Goal: Information Seeking & Learning: Learn about a topic

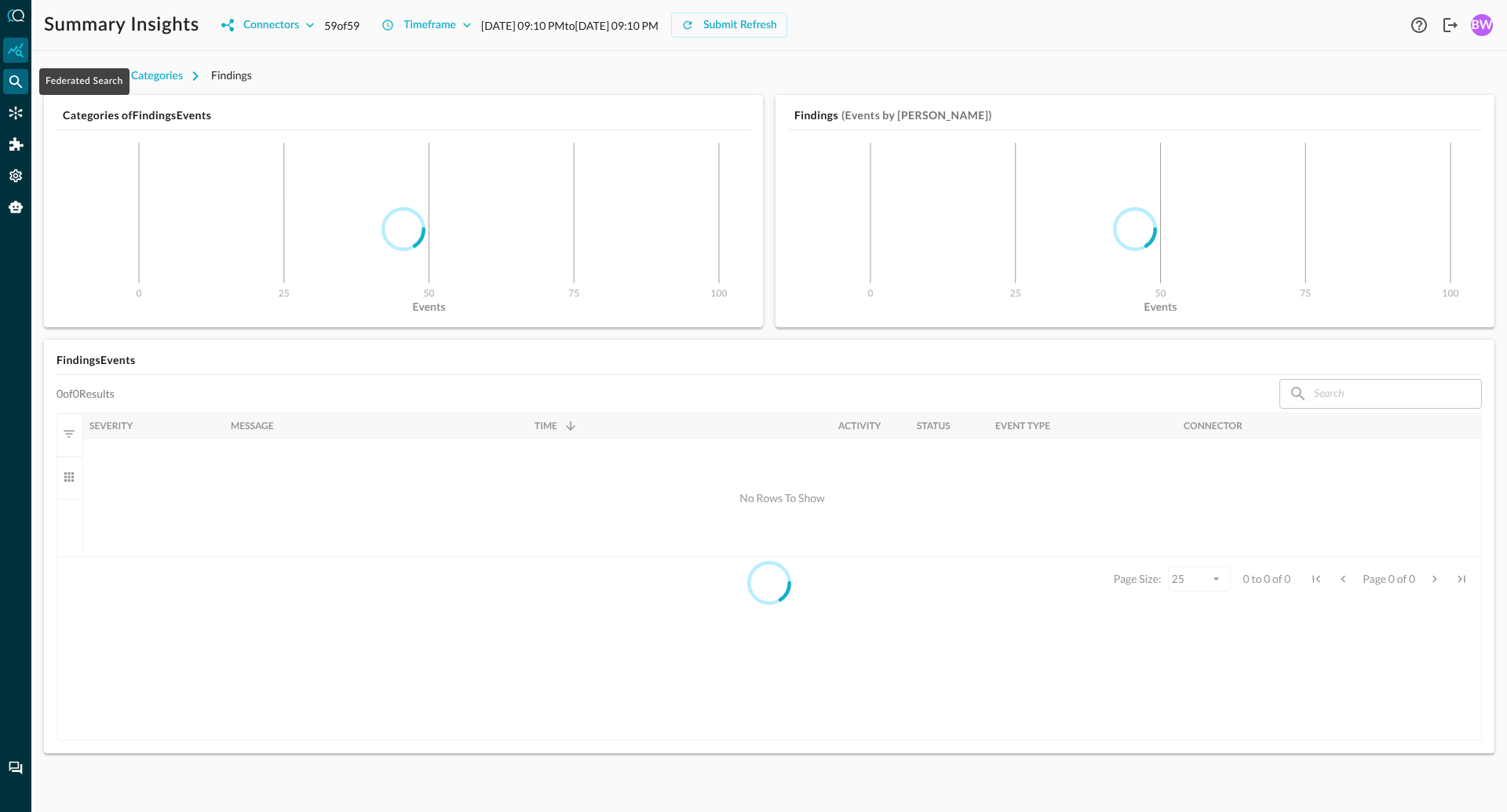
click at [21, 75] on icon "Federated Search" at bounding box center [15, 81] width 15 height 15
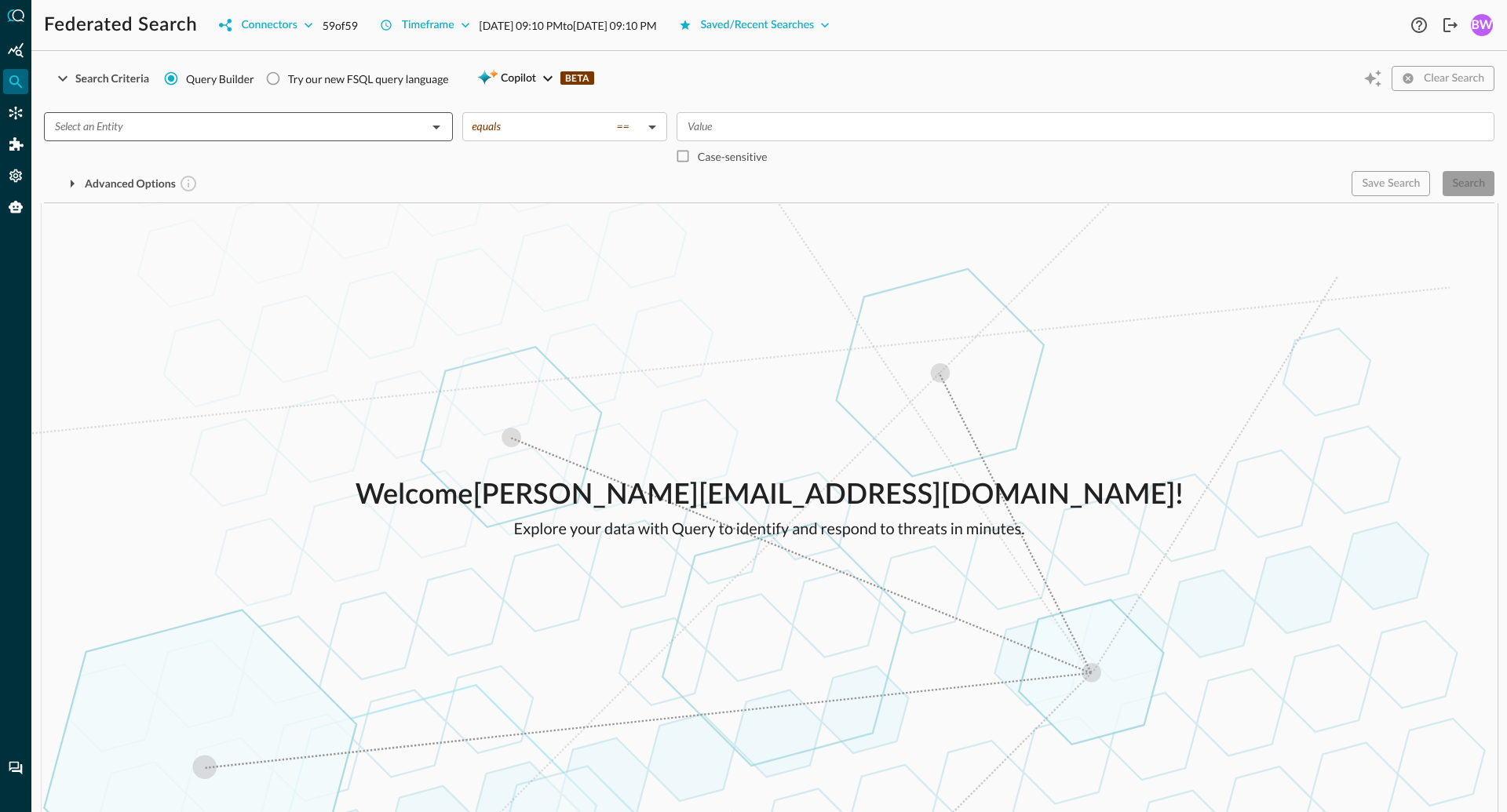
click at [178, 134] on input "text" at bounding box center [235, 126] width 374 height 20
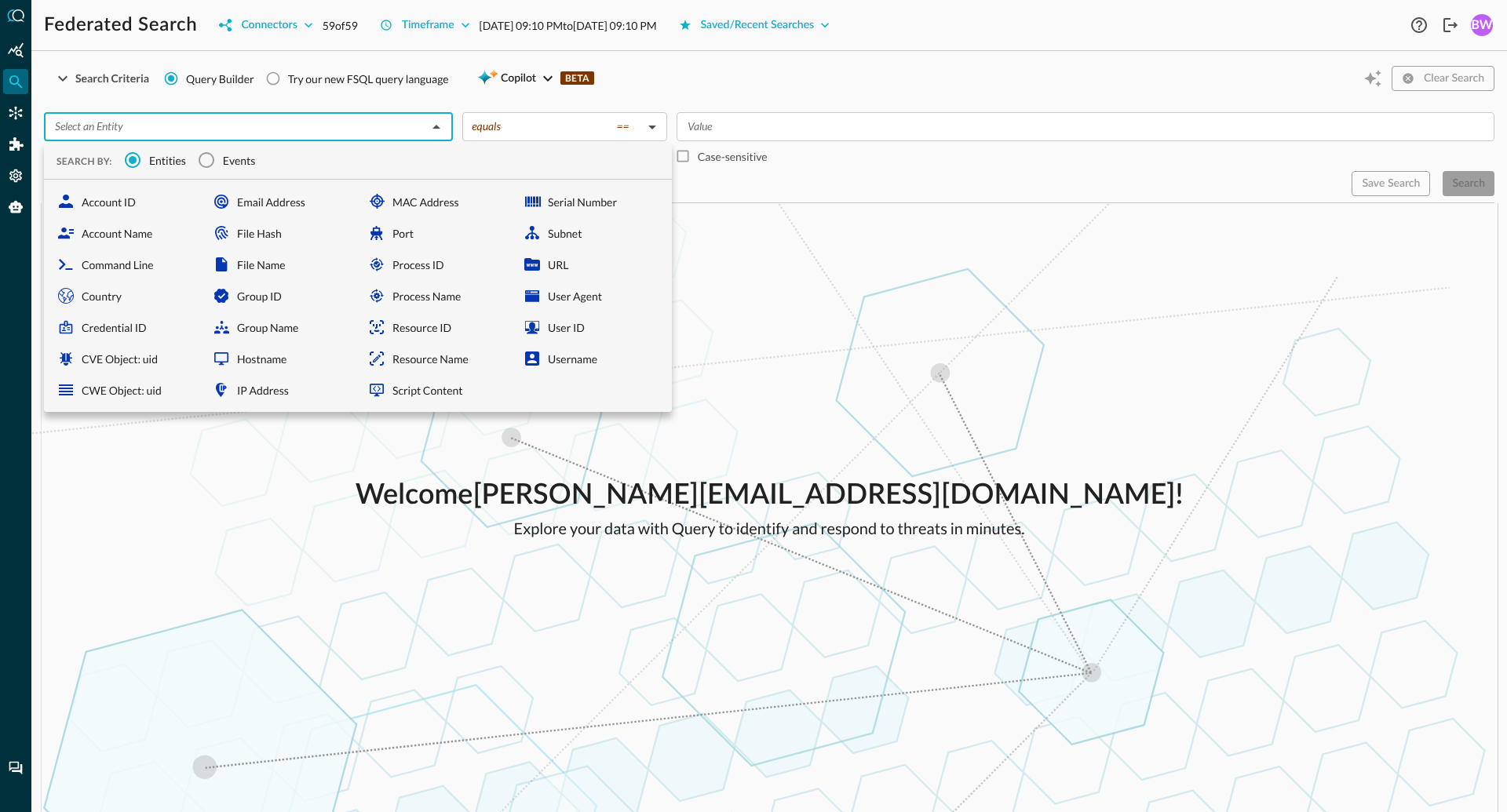
click at [223, 159] on span "Events" at bounding box center [239, 160] width 33 height 16
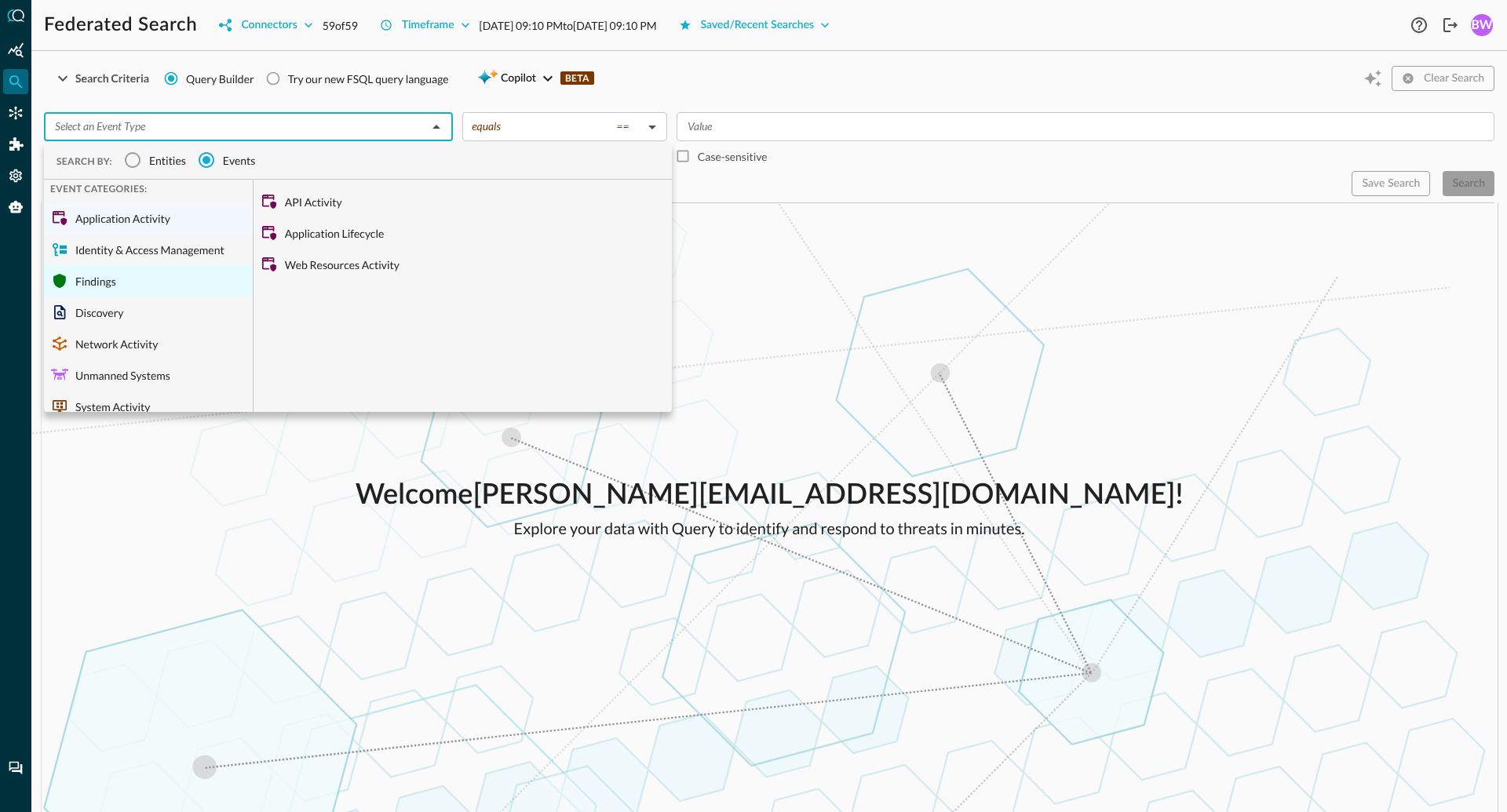
click at [99, 286] on div "Findings" at bounding box center [148, 280] width 209 height 32
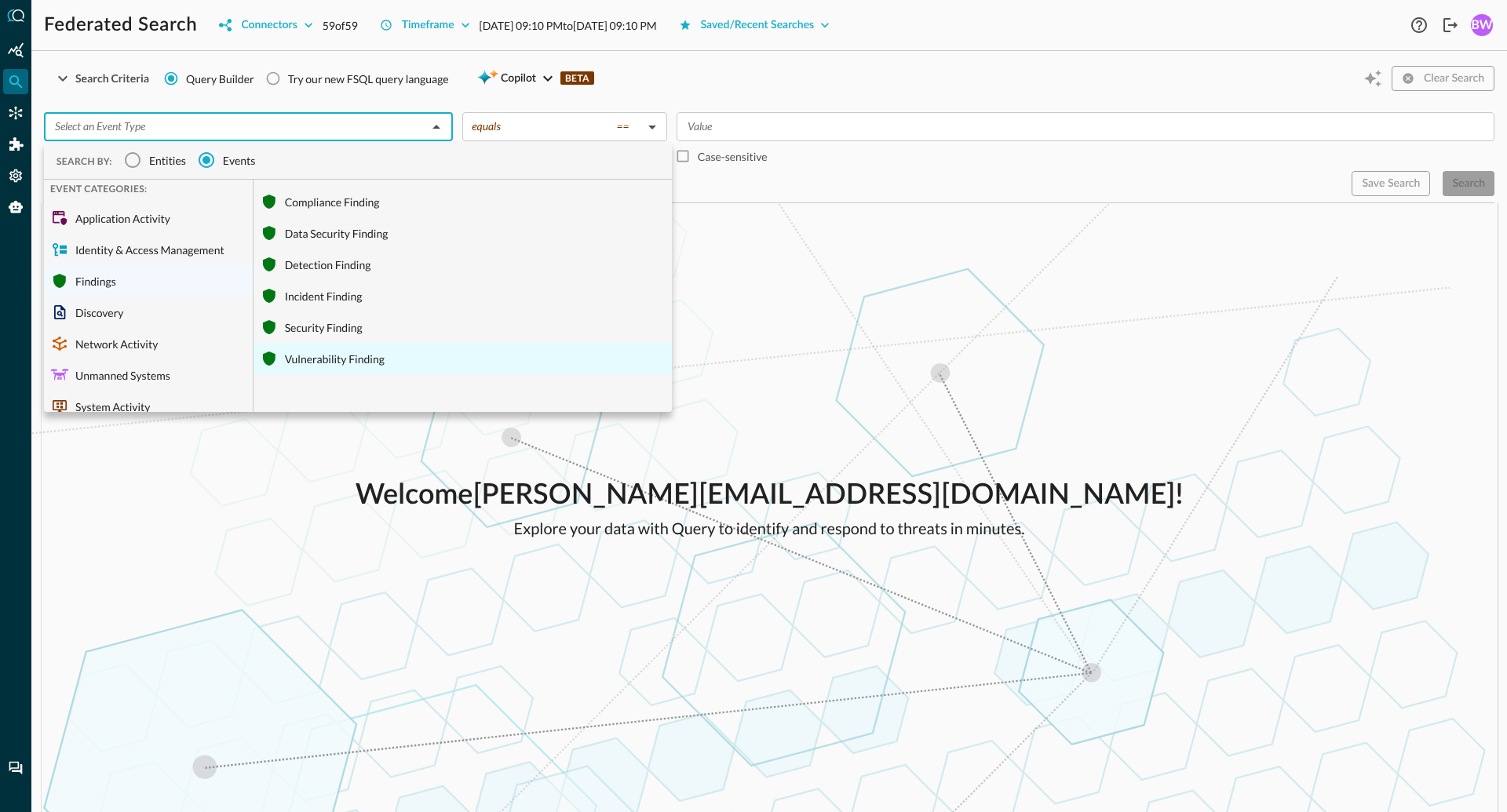
click at [327, 363] on div "Vulnerability Finding" at bounding box center [462, 359] width 418 height 32
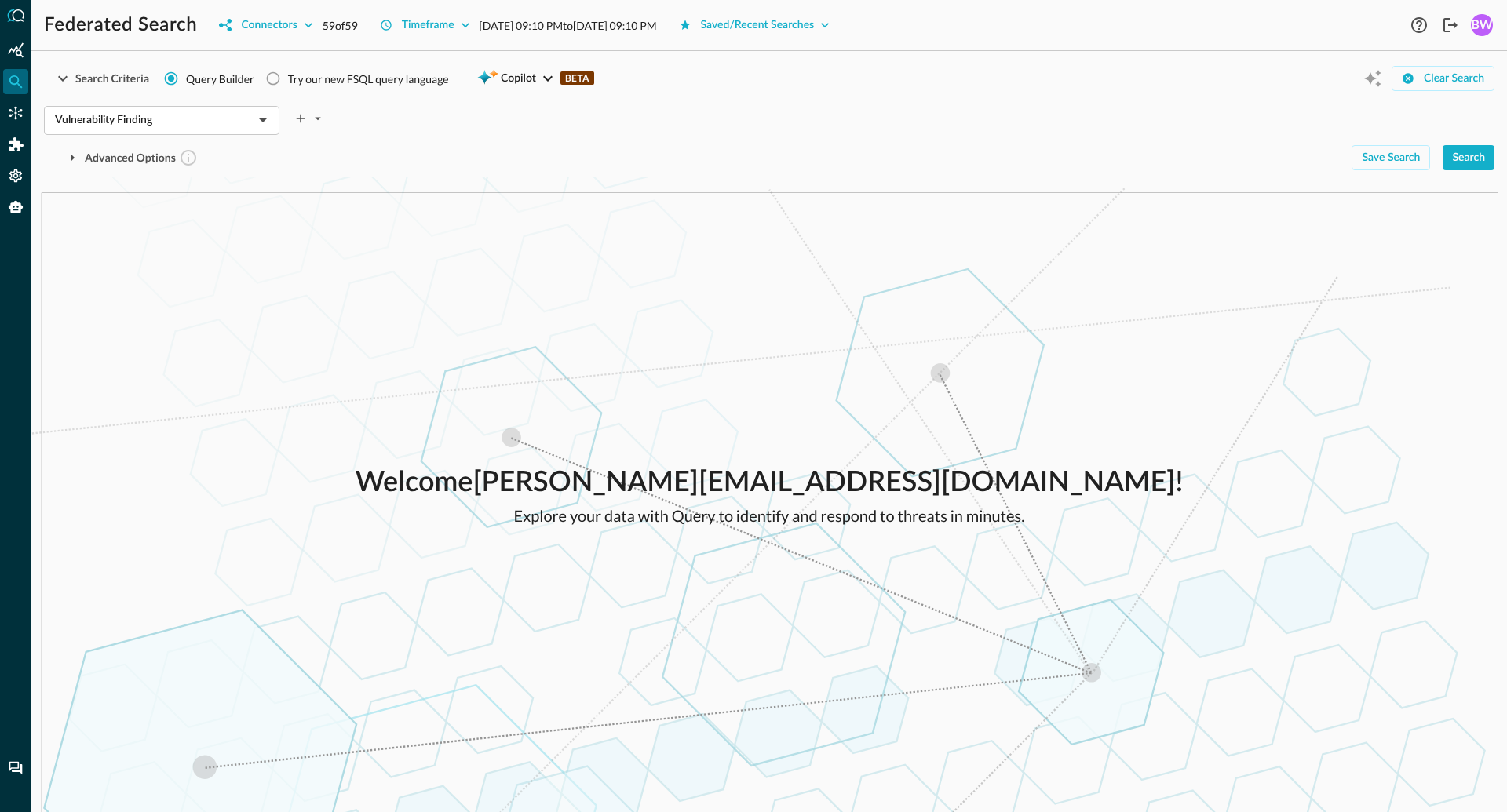
click at [406, 104] on div "Vulnerability Finding ​" at bounding box center [769, 116] width 1451 height 33
click at [435, 29] on div "Timeframe" at bounding box center [428, 25] width 53 height 20
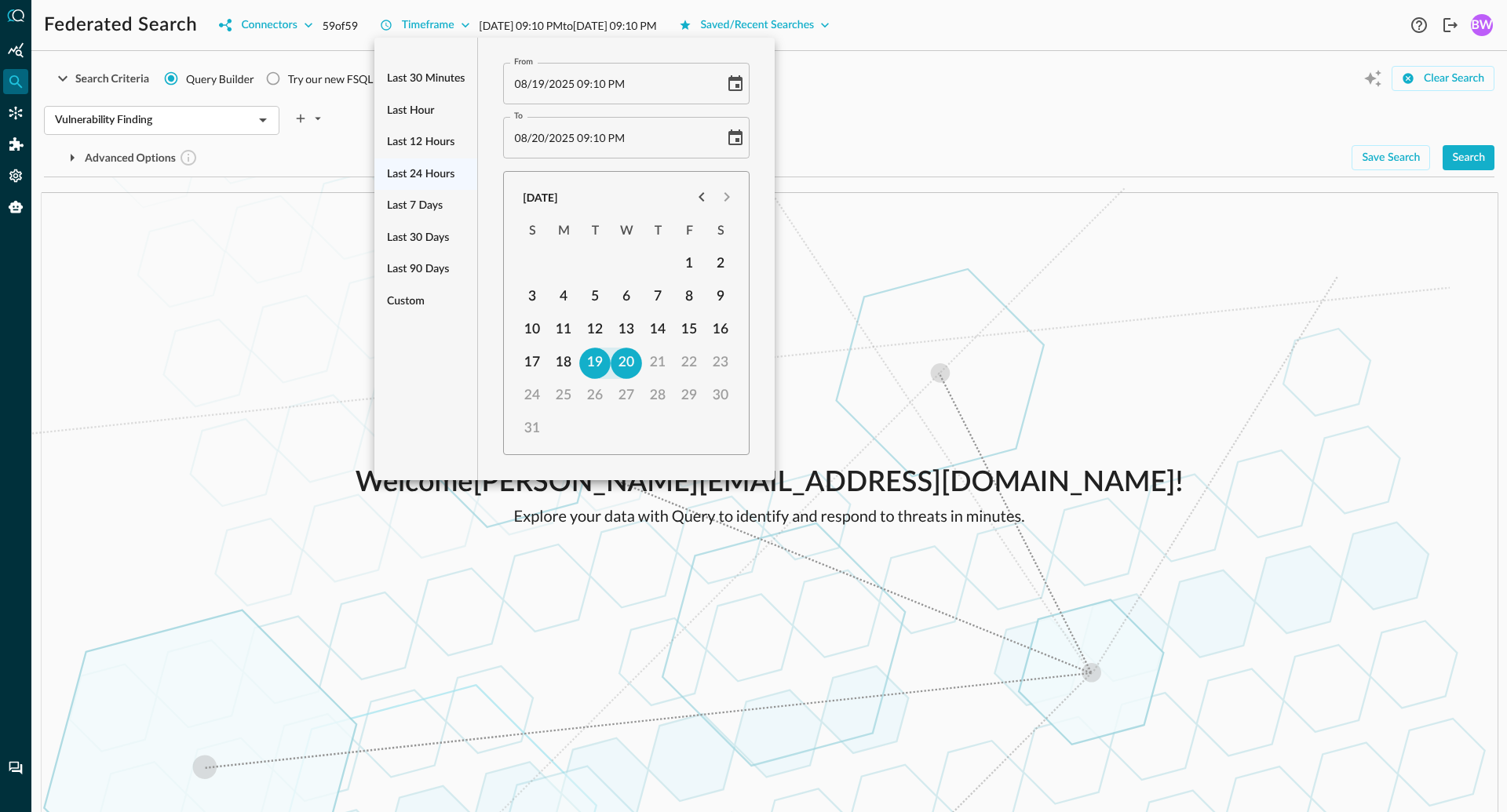
click at [429, 176] on ul "Last 30 minutes Last hour Last 12 hours Last 24 hours Last 7 days Last 30 days …" at bounding box center [425, 189] width 102 height 267
click at [1102, 123] on div at bounding box center [753, 406] width 1507 height 812
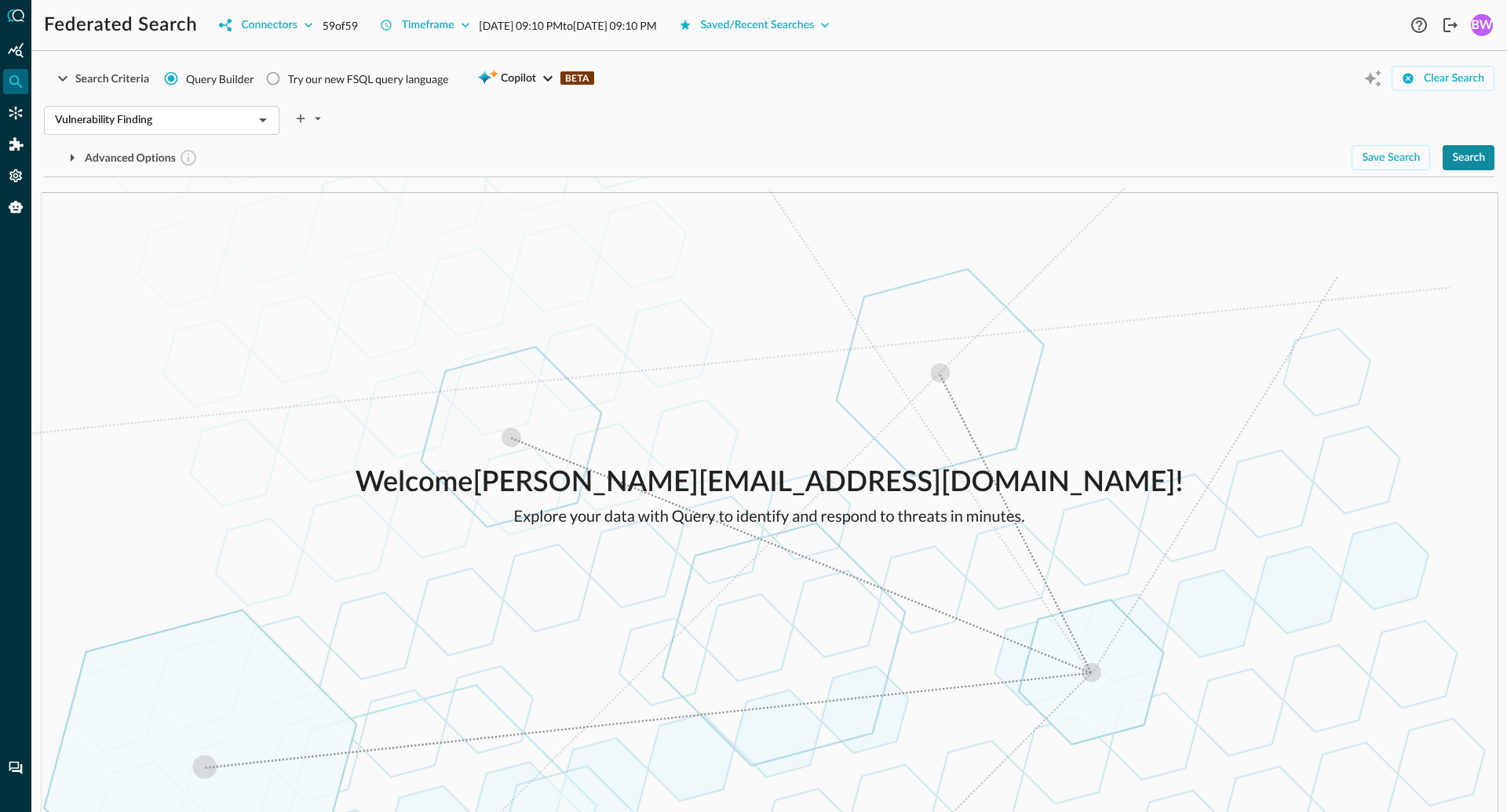
click at [1475, 158] on div "Search" at bounding box center [1469, 158] width 33 height 20
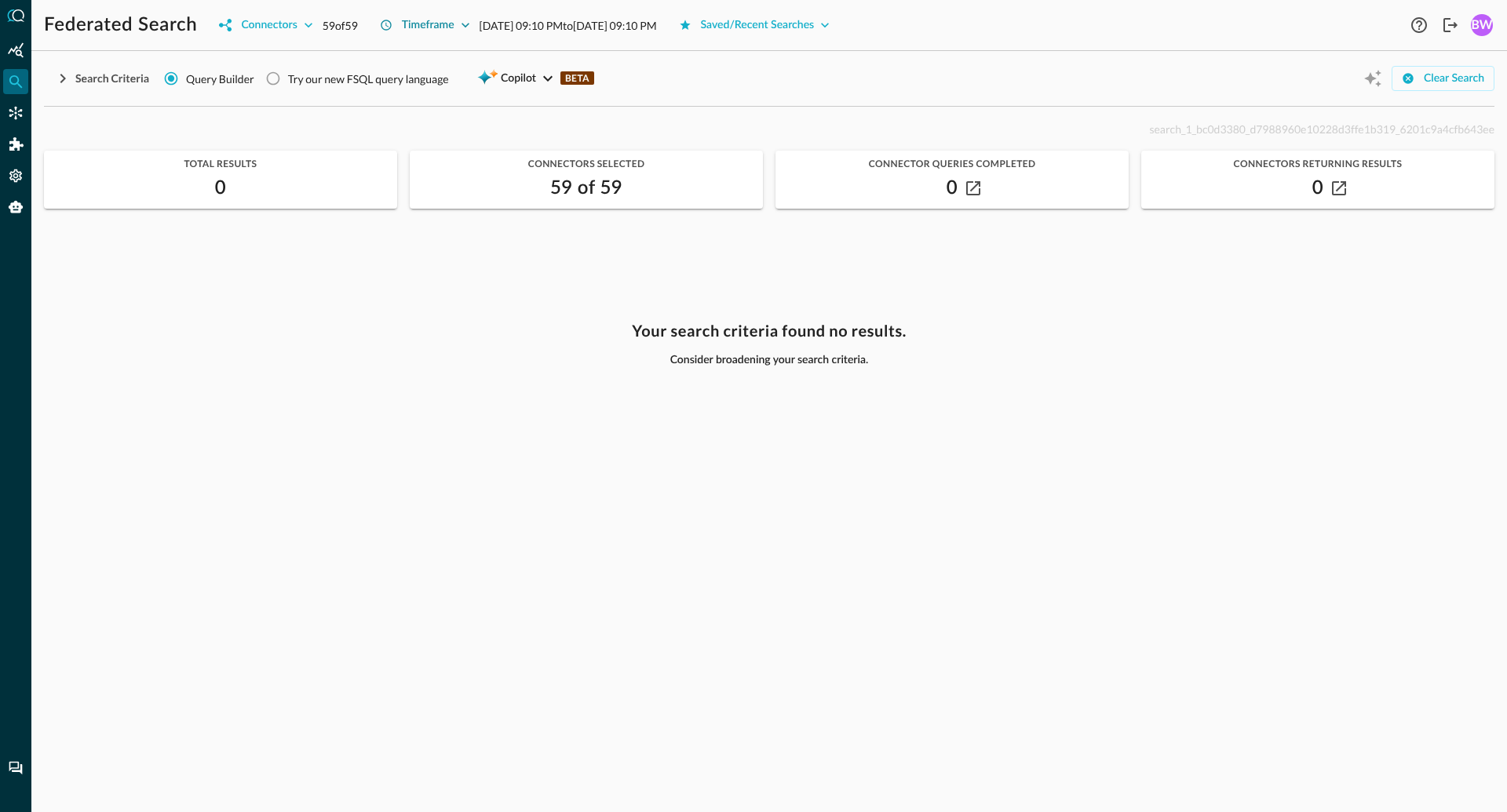
click at [454, 21] on div "Timeframe" at bounding box center [428, 25] width 53 height 20
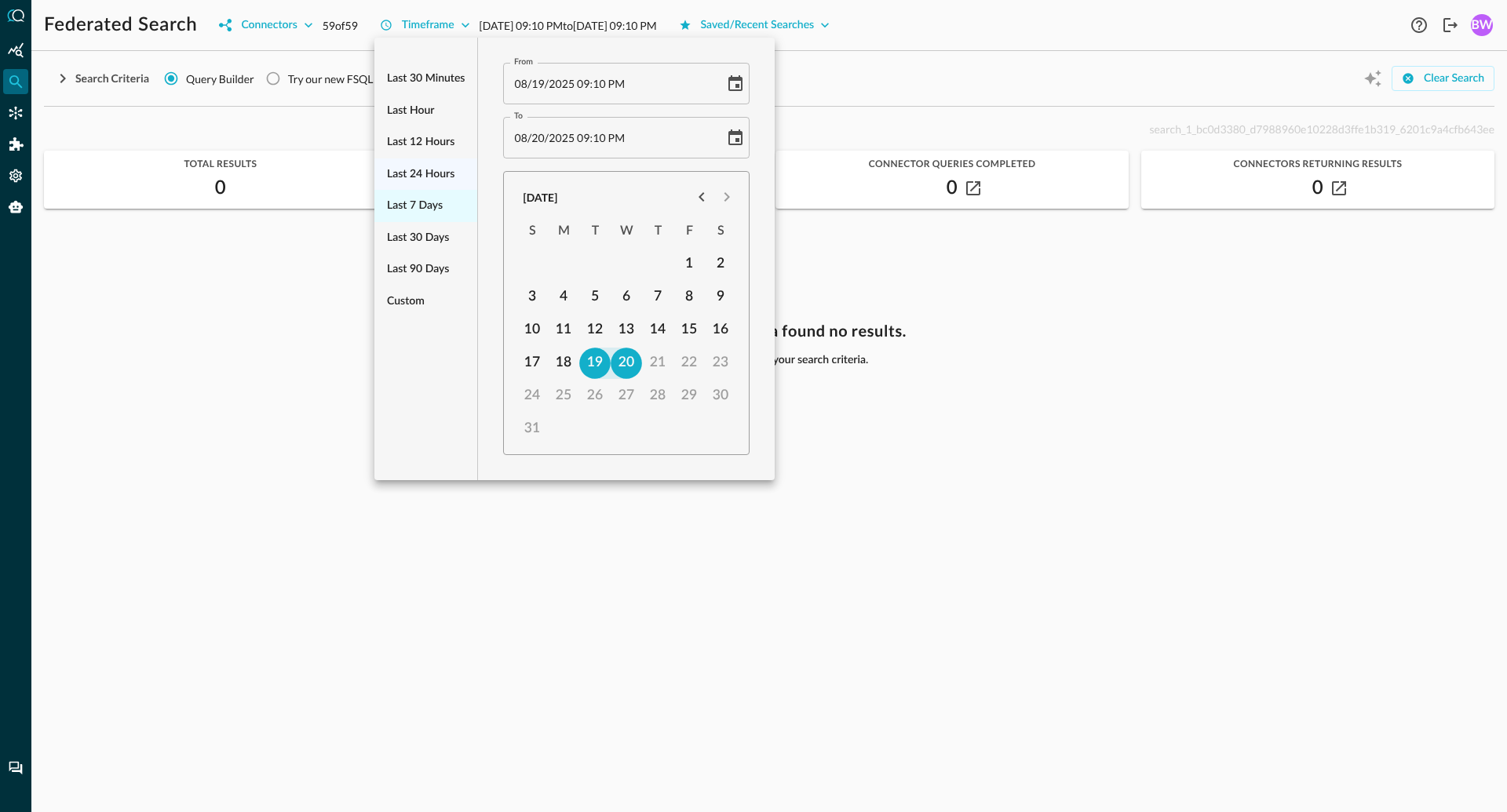
click at [415, 210] on span "Last 7 days" at bounding box center [414, 206] width 55 height 20
type input "[DATE] 09:11 PM"
click at [850, 259] on div at bounding box center [753, 406] width 1507 height 812
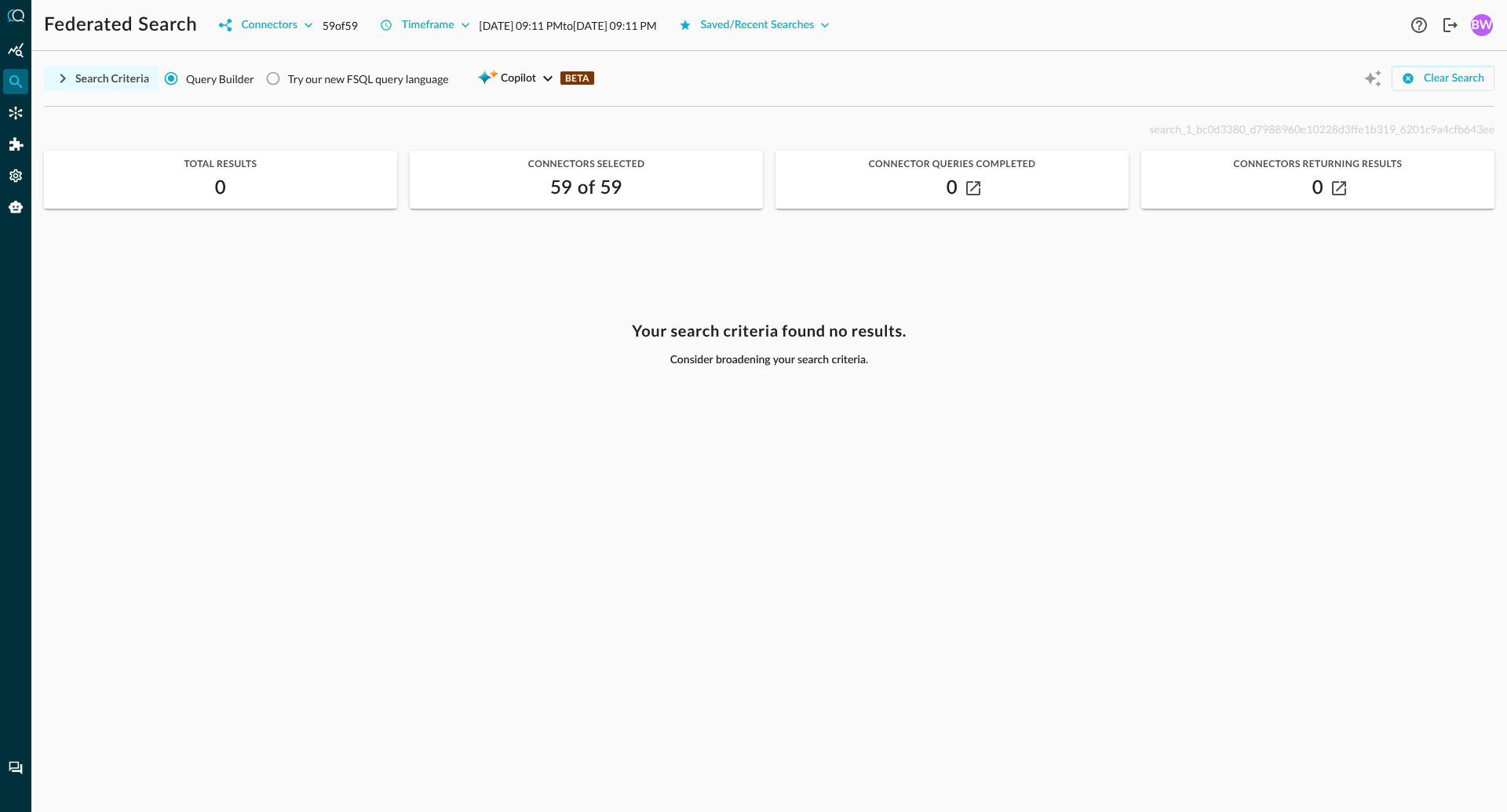
click at [65, 77] on icon "button" at bounding box center [63, 78] width 19 height 19
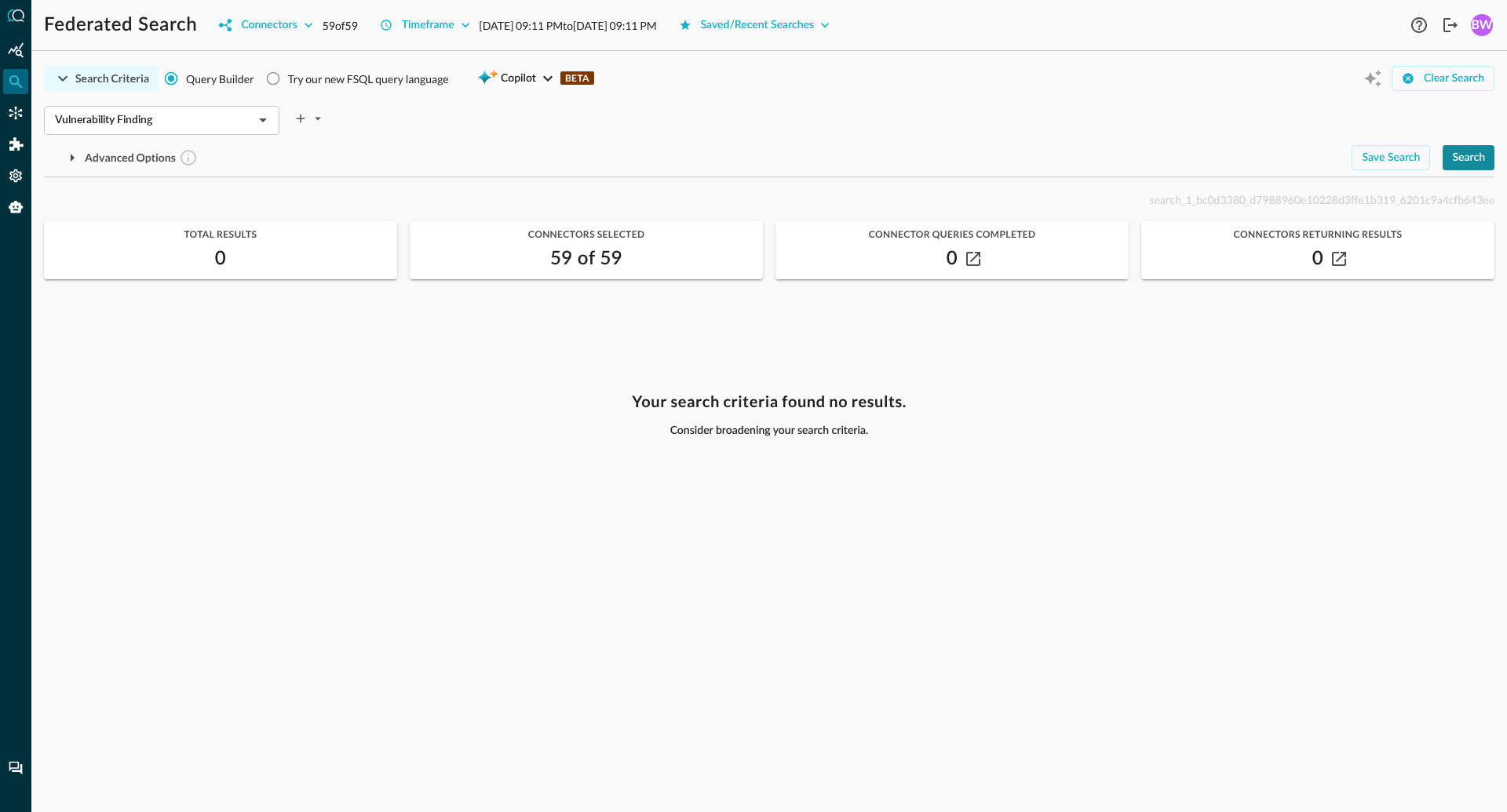
click at [1467, 160] on div "Search" at bounding box center [1469, 158] width 33 height 20
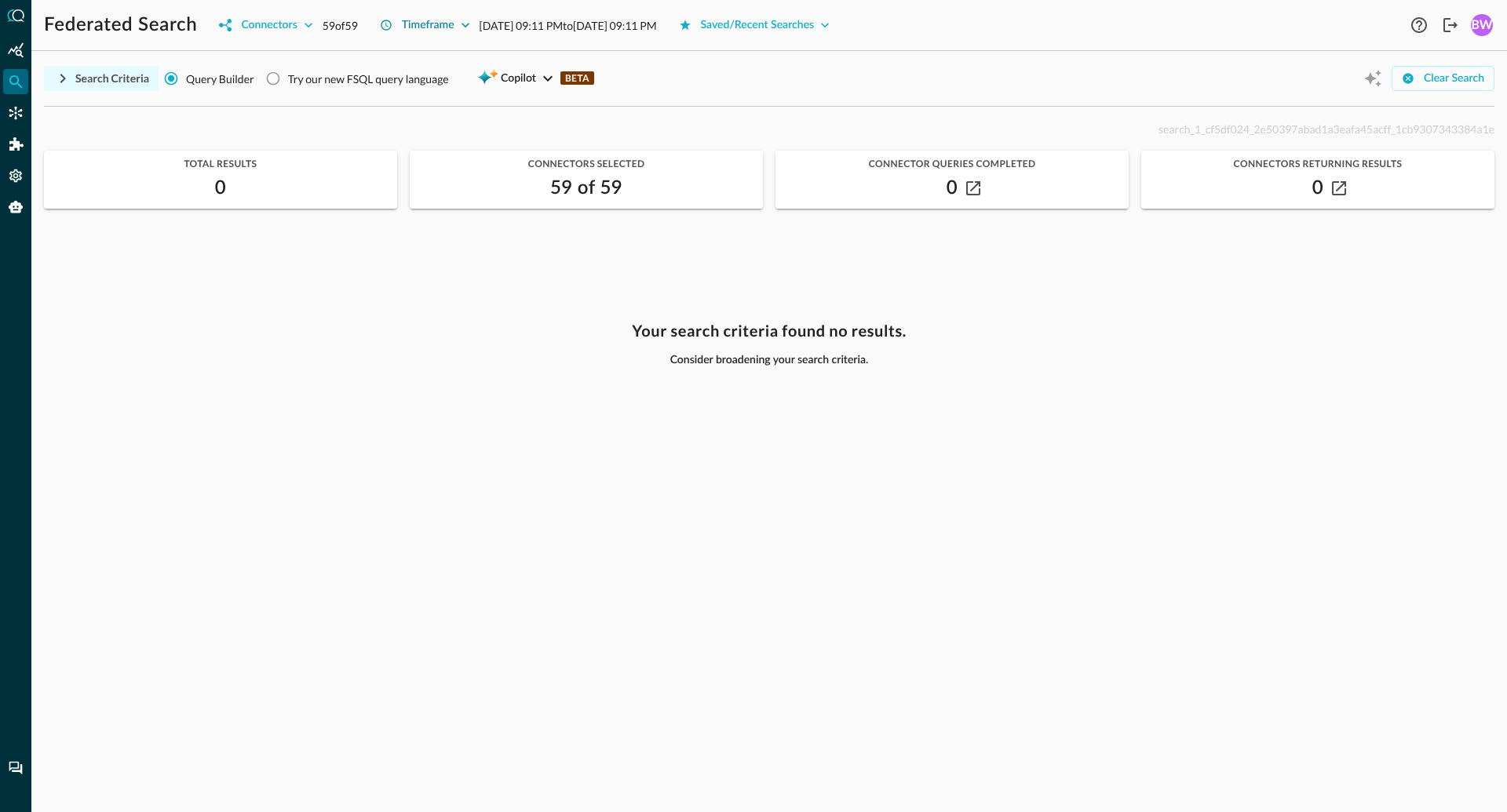
click at [453, 27] on div "Timeframe" at bounding box center [428, 25] width 53 height 20
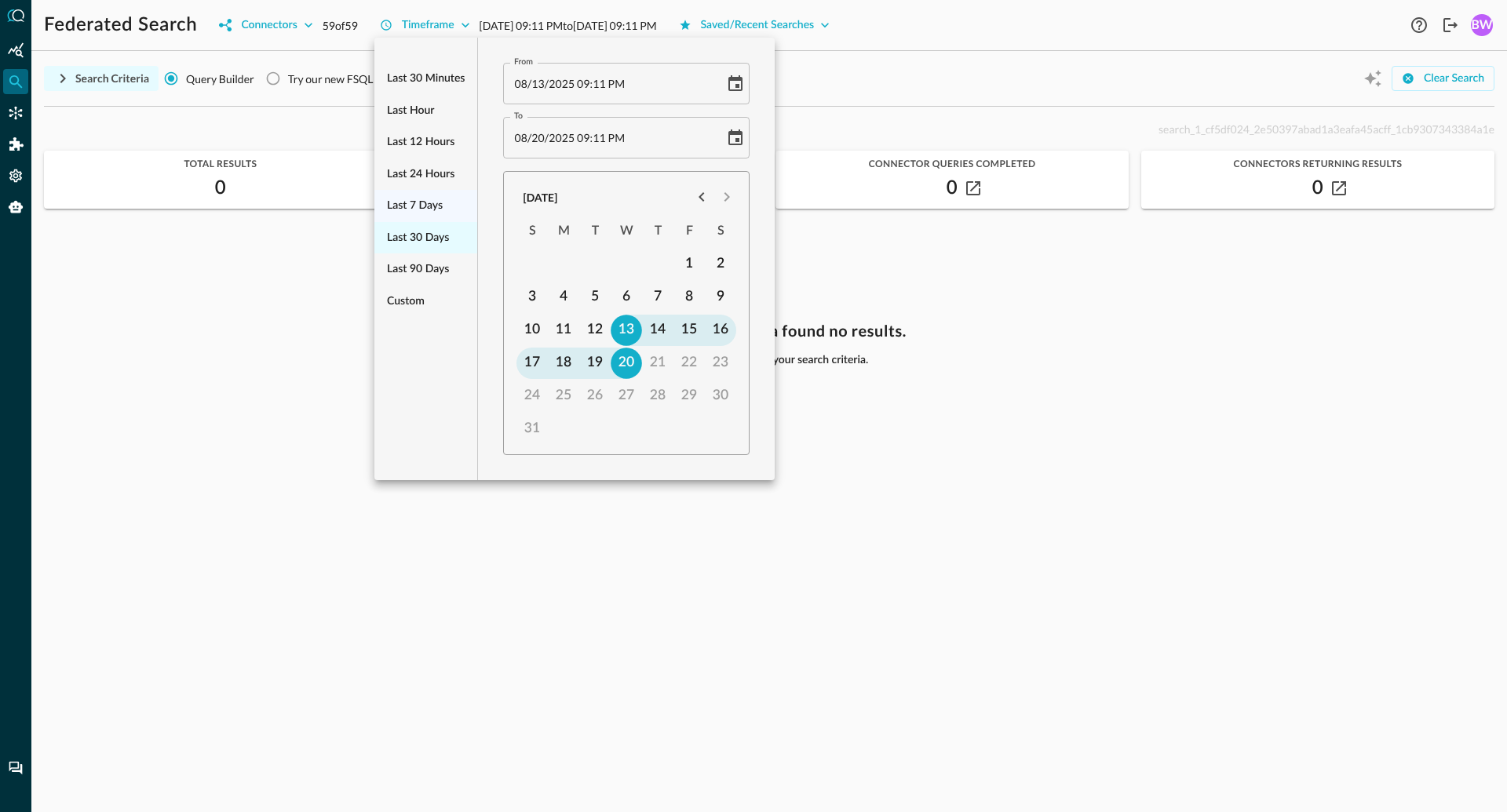
click at [409, 238] on span "Last 30 days" at bounding box center [417, 238] width 62 height 20
type input "[DATE] 09:12 PM"
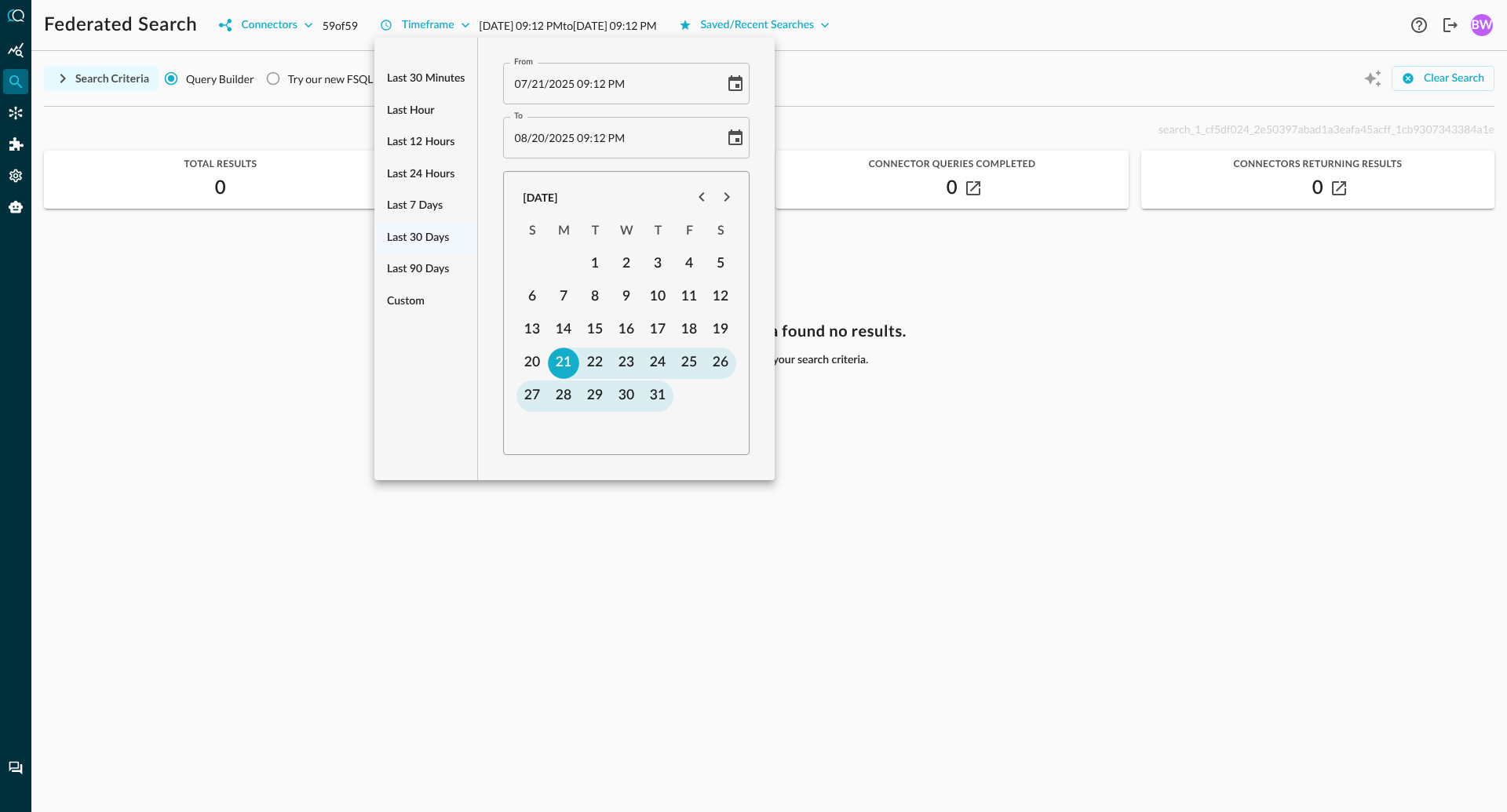
click at [999, 304] on div at bounding box center [753, 406] width 1507 height 812
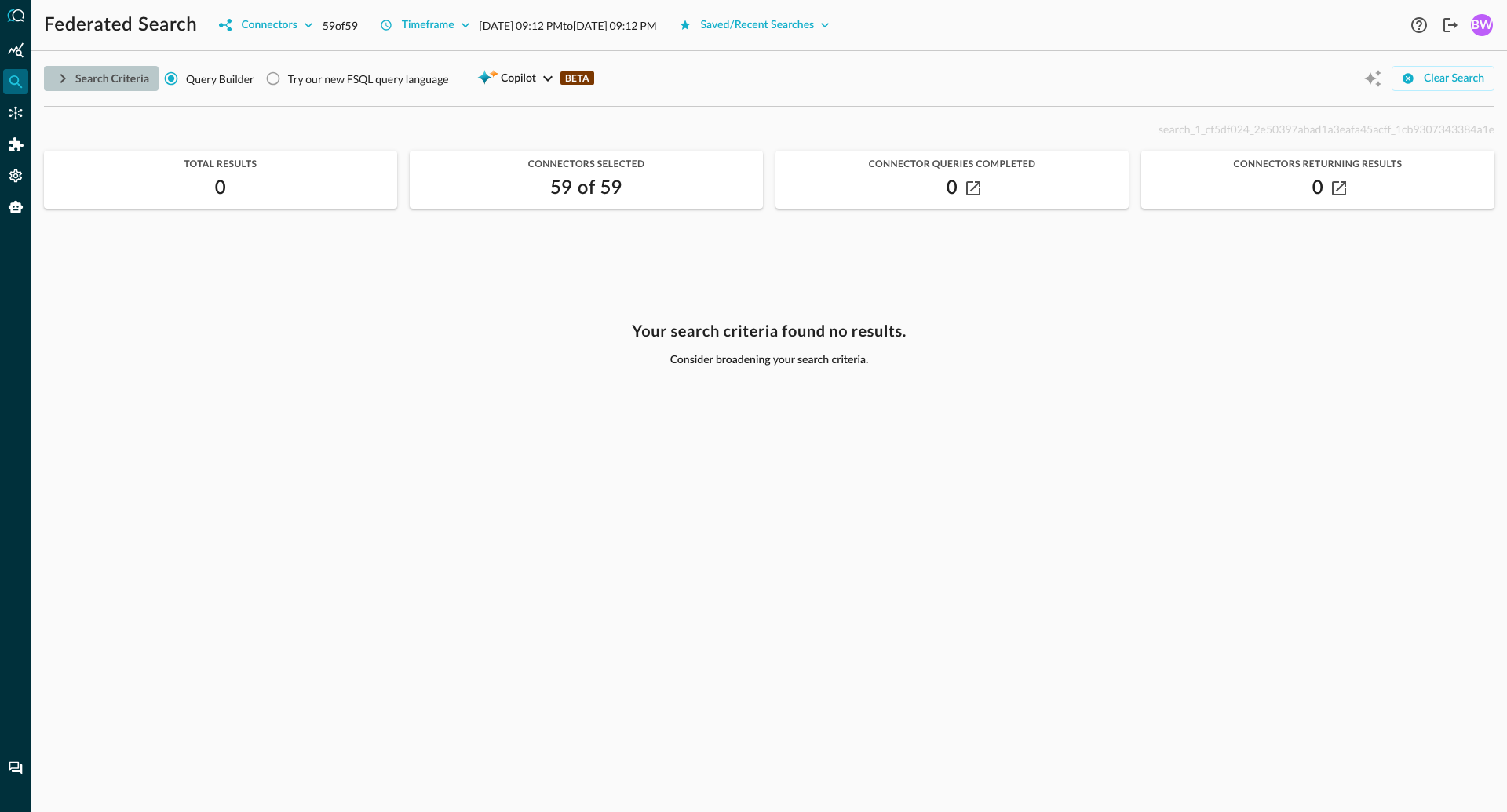
click at [60, 77] on icon "button" at bounding box center [63, 78] width 19 height 19
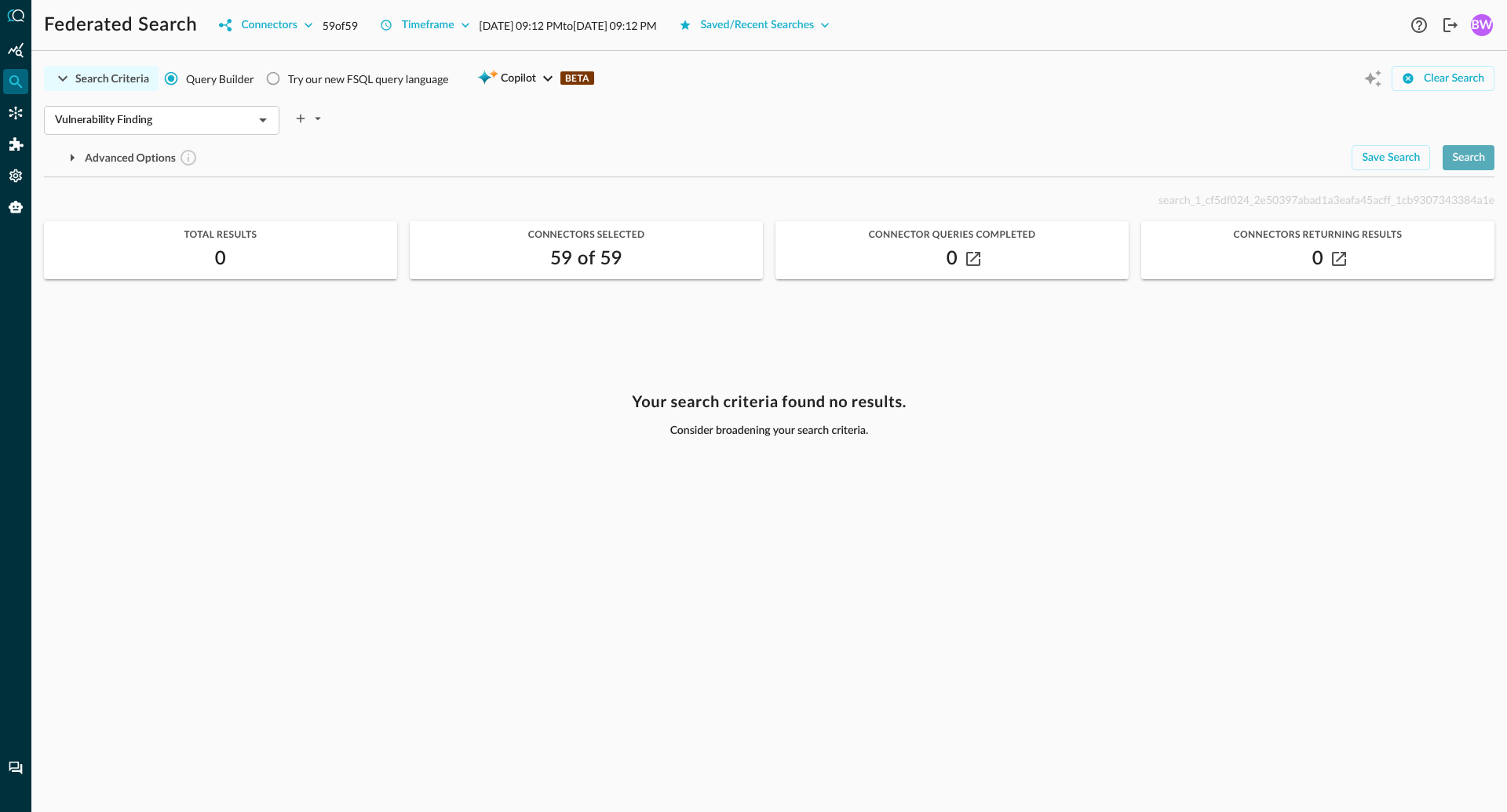
click at [1476, 155] on div "Search" at bounding box center [1469, 158] width 33 height 20
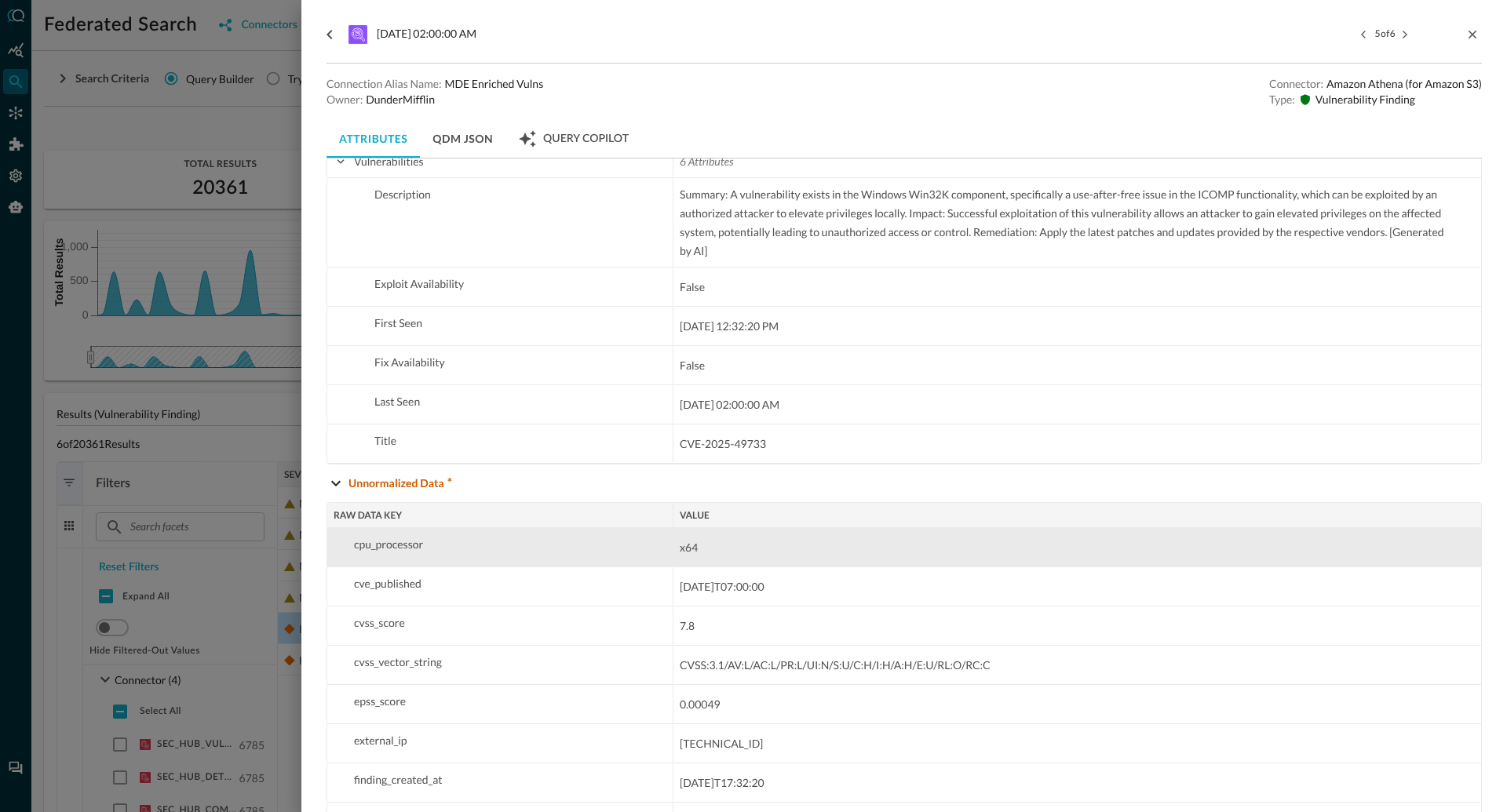
scroll to position [1169, 0]
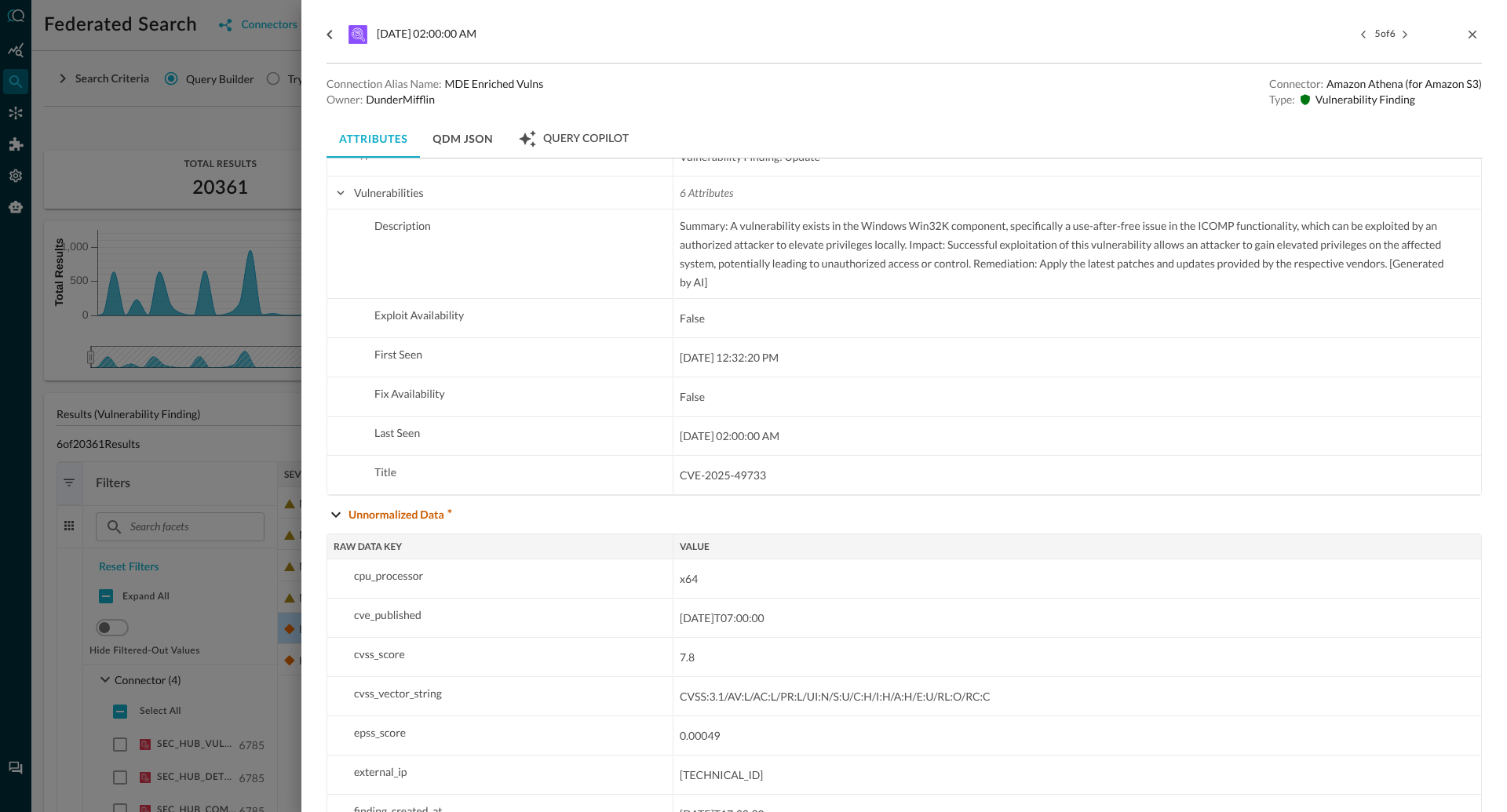
click at [291, 702] on div at bounding box center [753, 406] width 1507 height 812
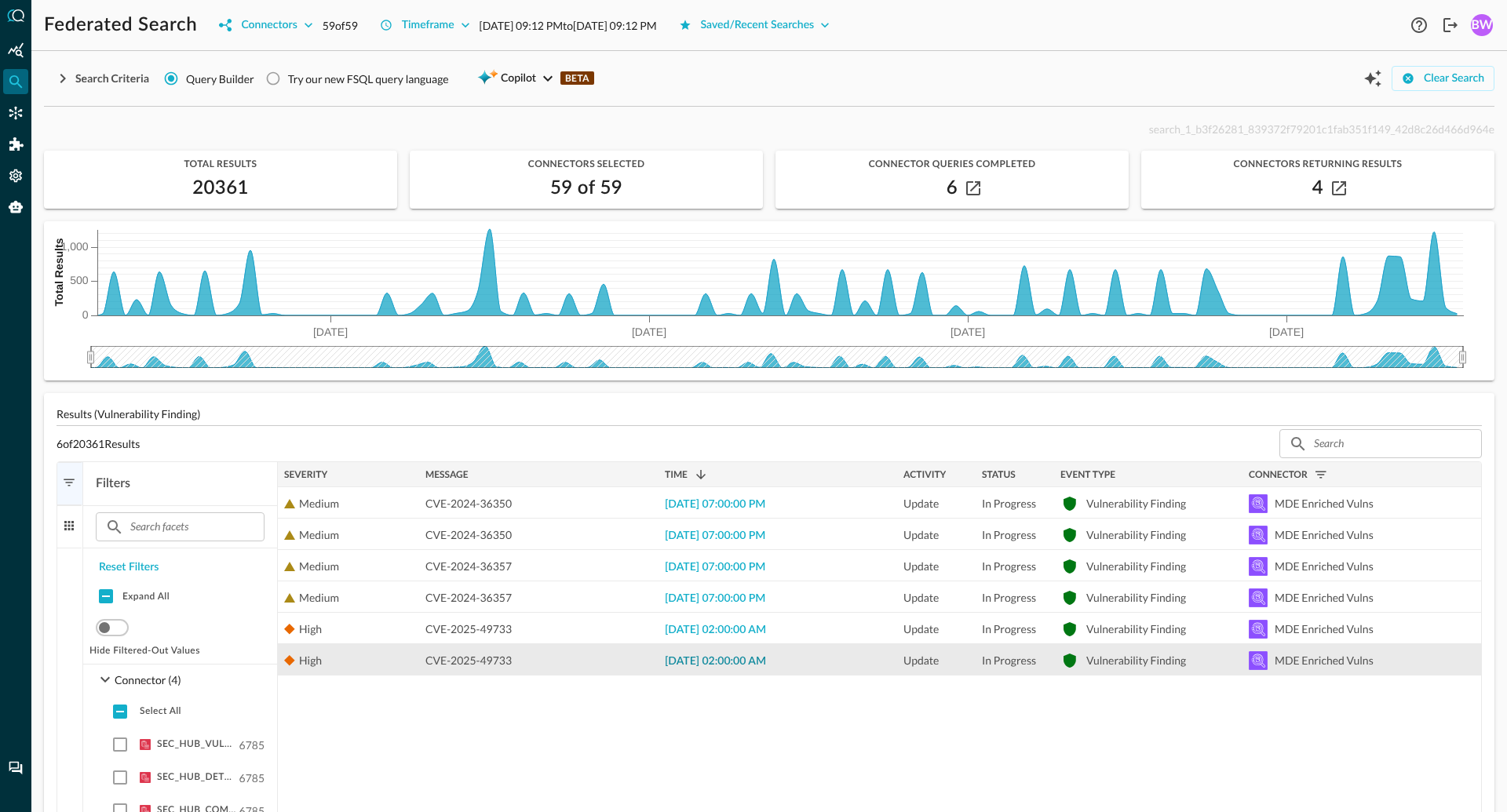
click at [711, 666] on span "[DATE] 02:00:00 AM" at bounding box center [716, 661] width 101 height 11
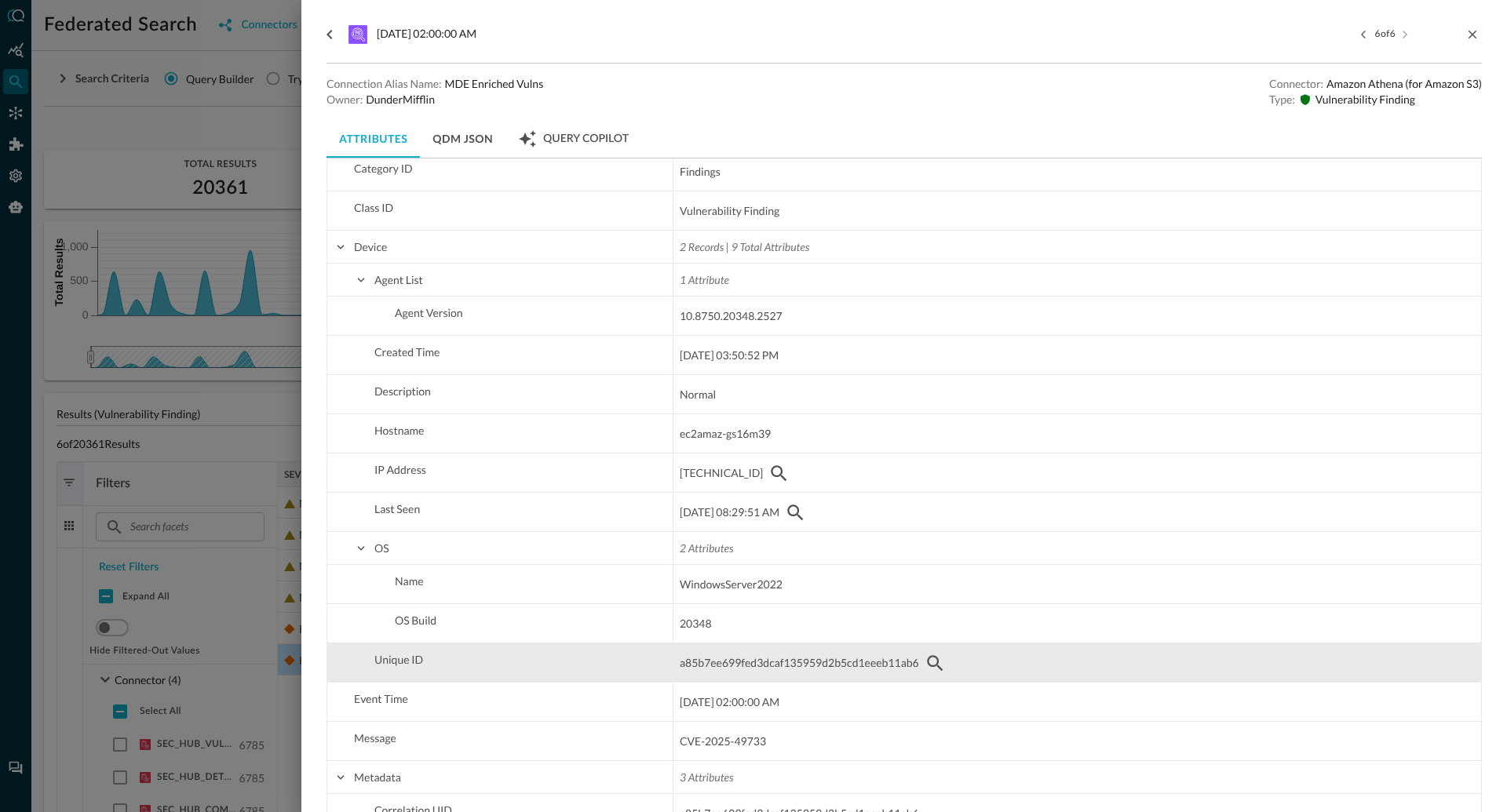
scroll to position [122, 0]
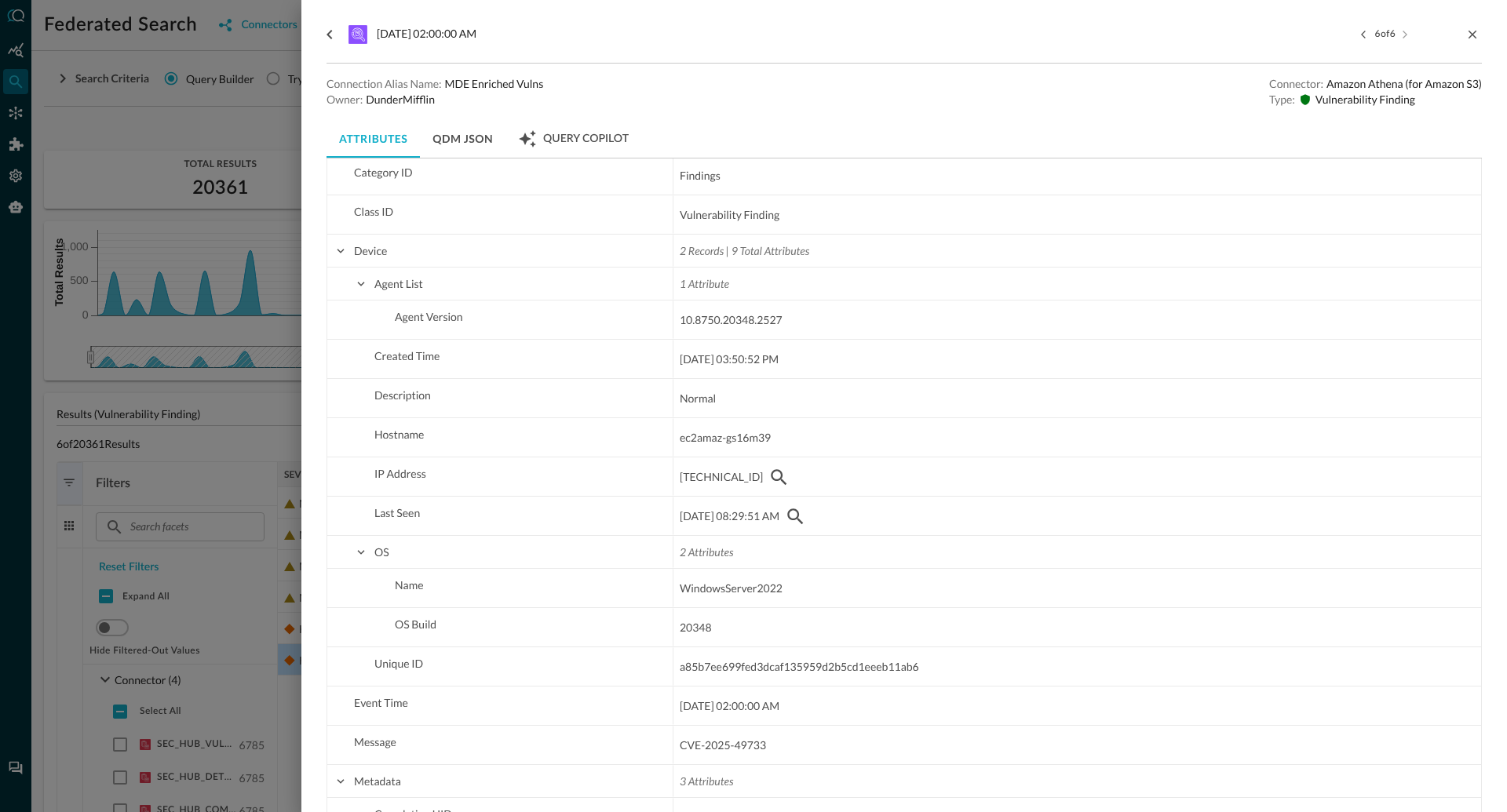
click at [280, 410] on div at bounding box center [753, 406] width 1507 height 812
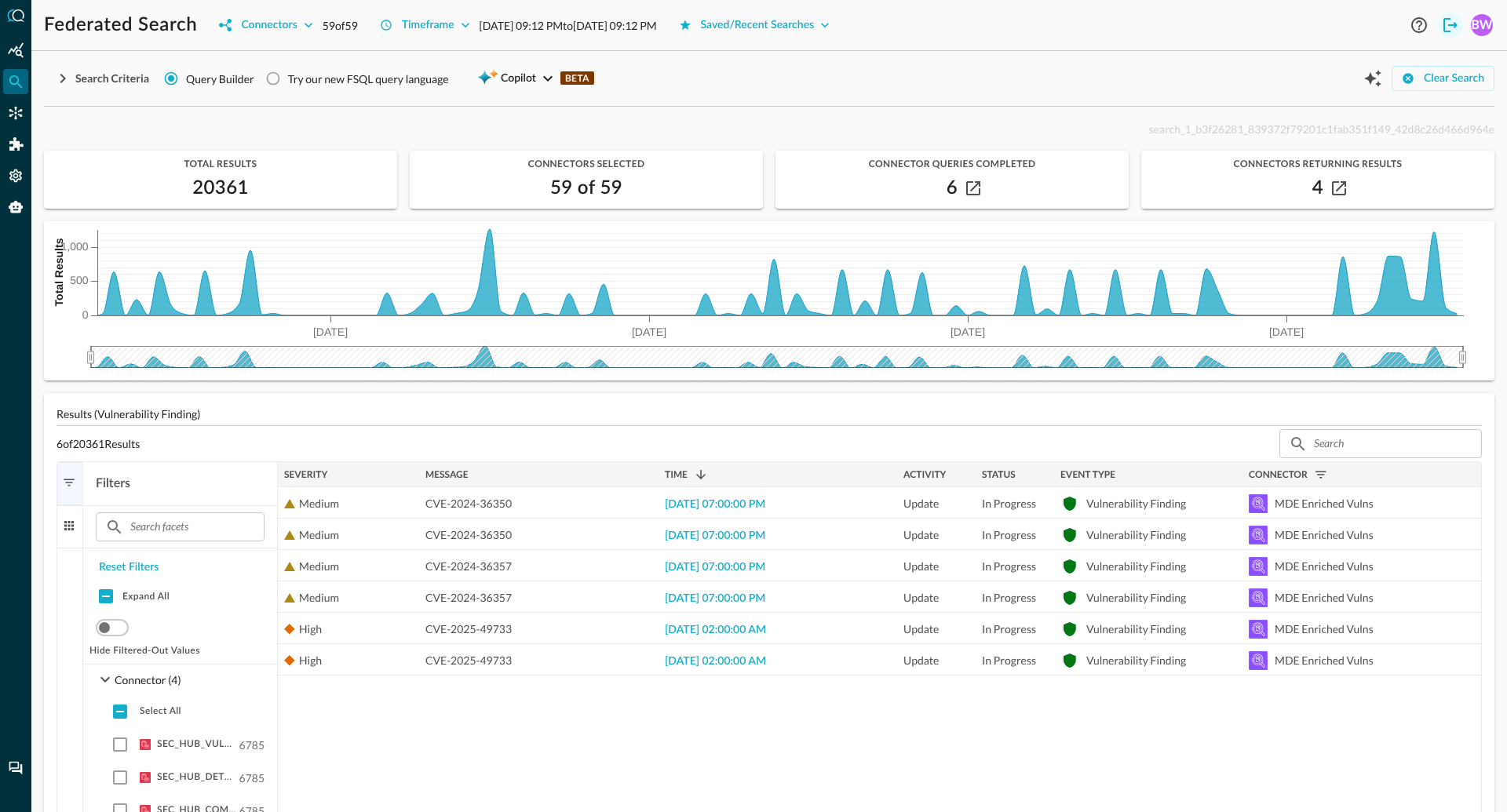
click at [1447, 22] on icon "Logout" at bounding box center [1451, 25] width 19 height 19
